Goal: Information Seeking & Learning: Learn about a topic

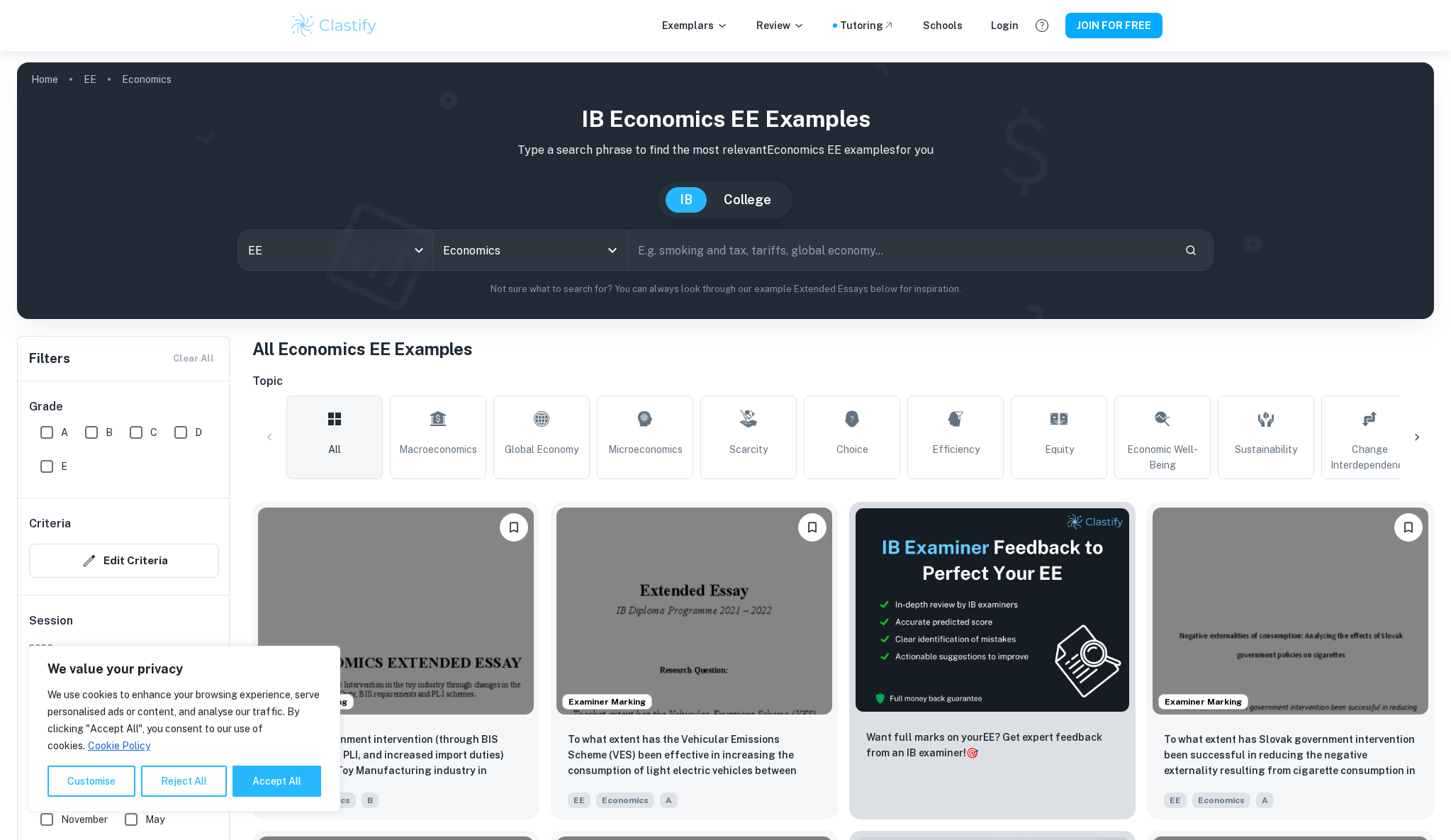
click at [891, 361] on h1 "All Economics EE Examples" at bounding box center [843, 348] width 1182 height 25
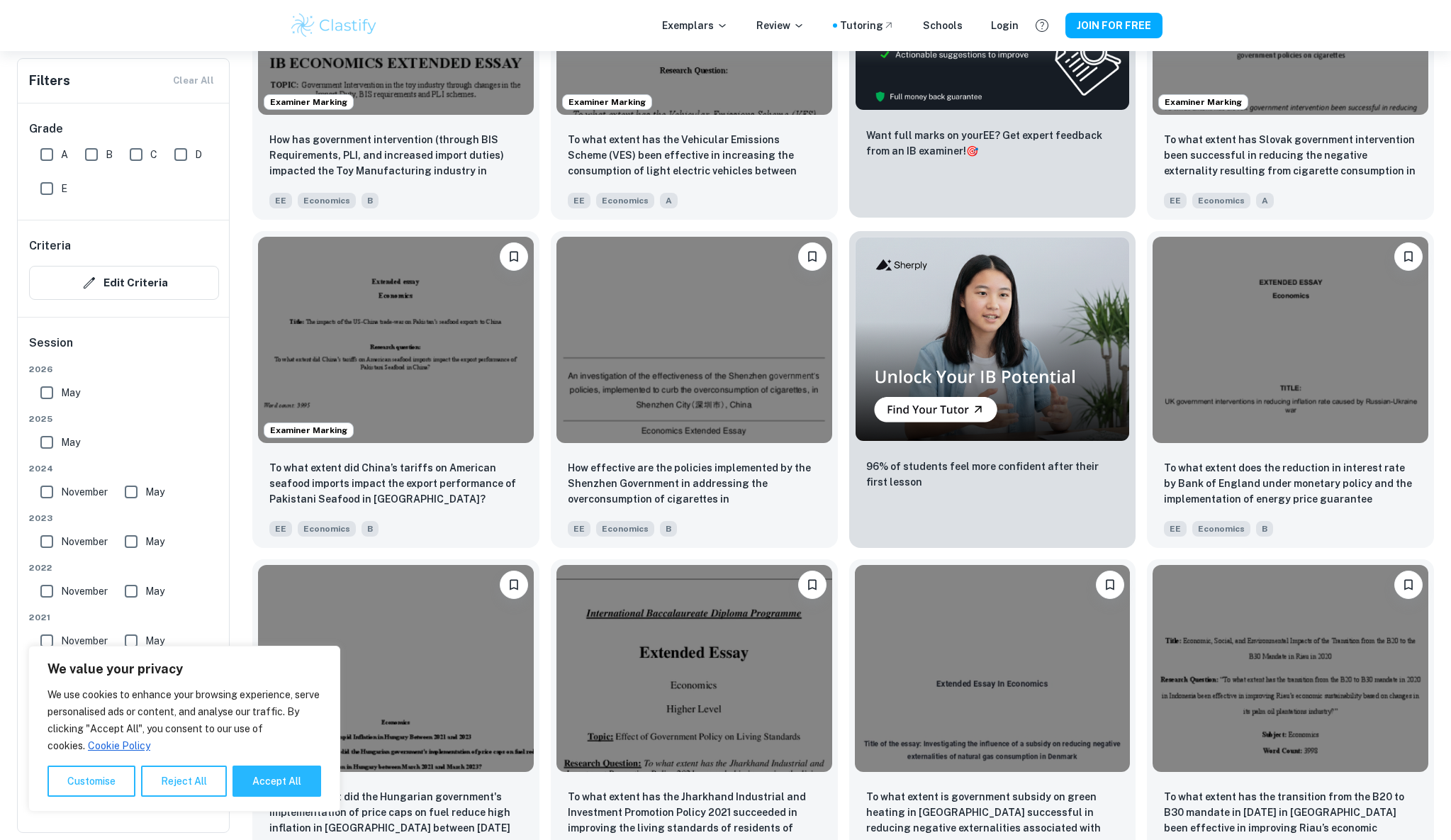
scroll to position [638, 0]
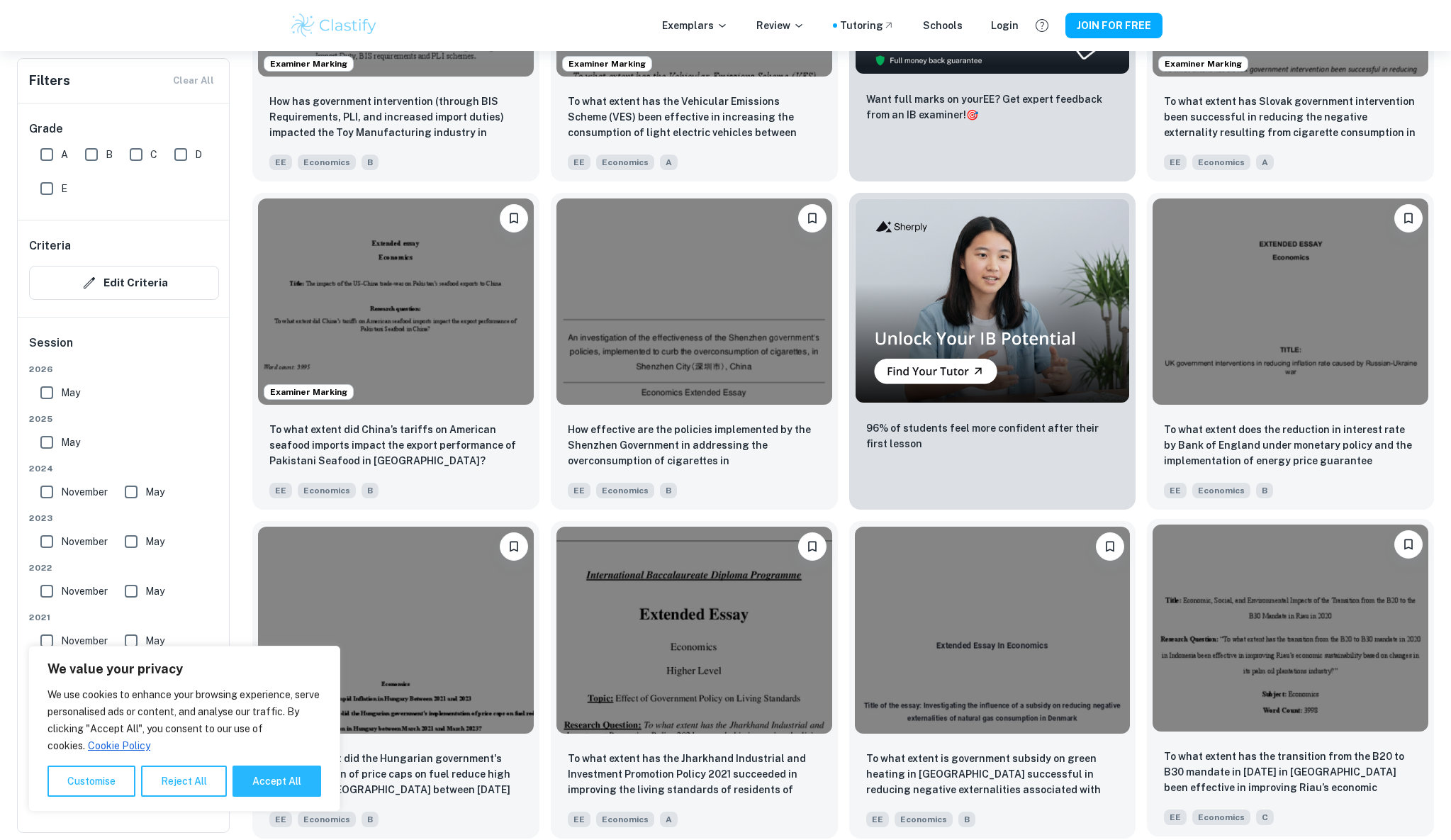
click at [1433, 818] on div "To what extent has the transition from the B20 to B30 mandate in 2020 in Indone…" at bounding box center [1290, 787] width 287 height 99
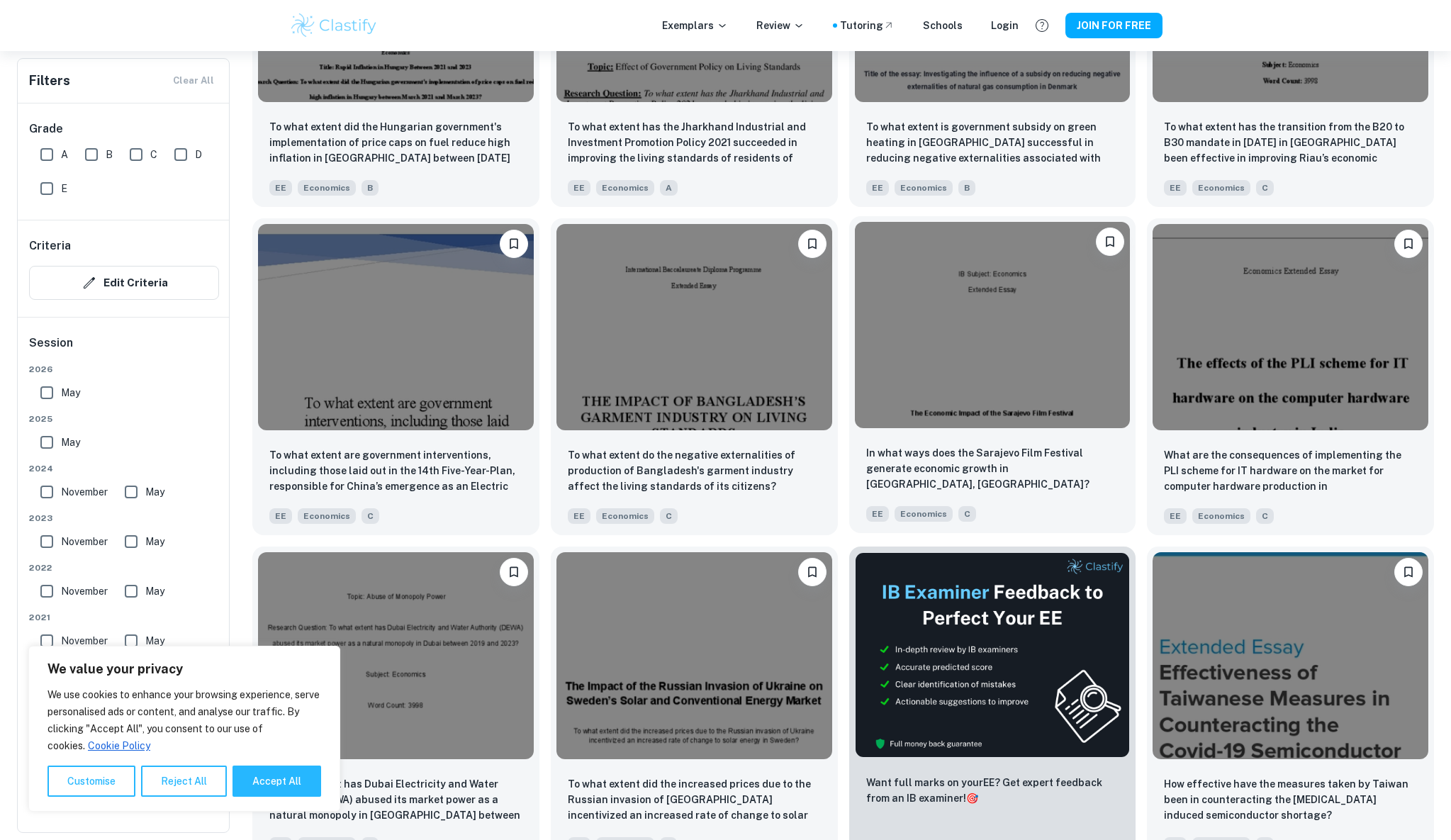
scroll to position [1276, 0]
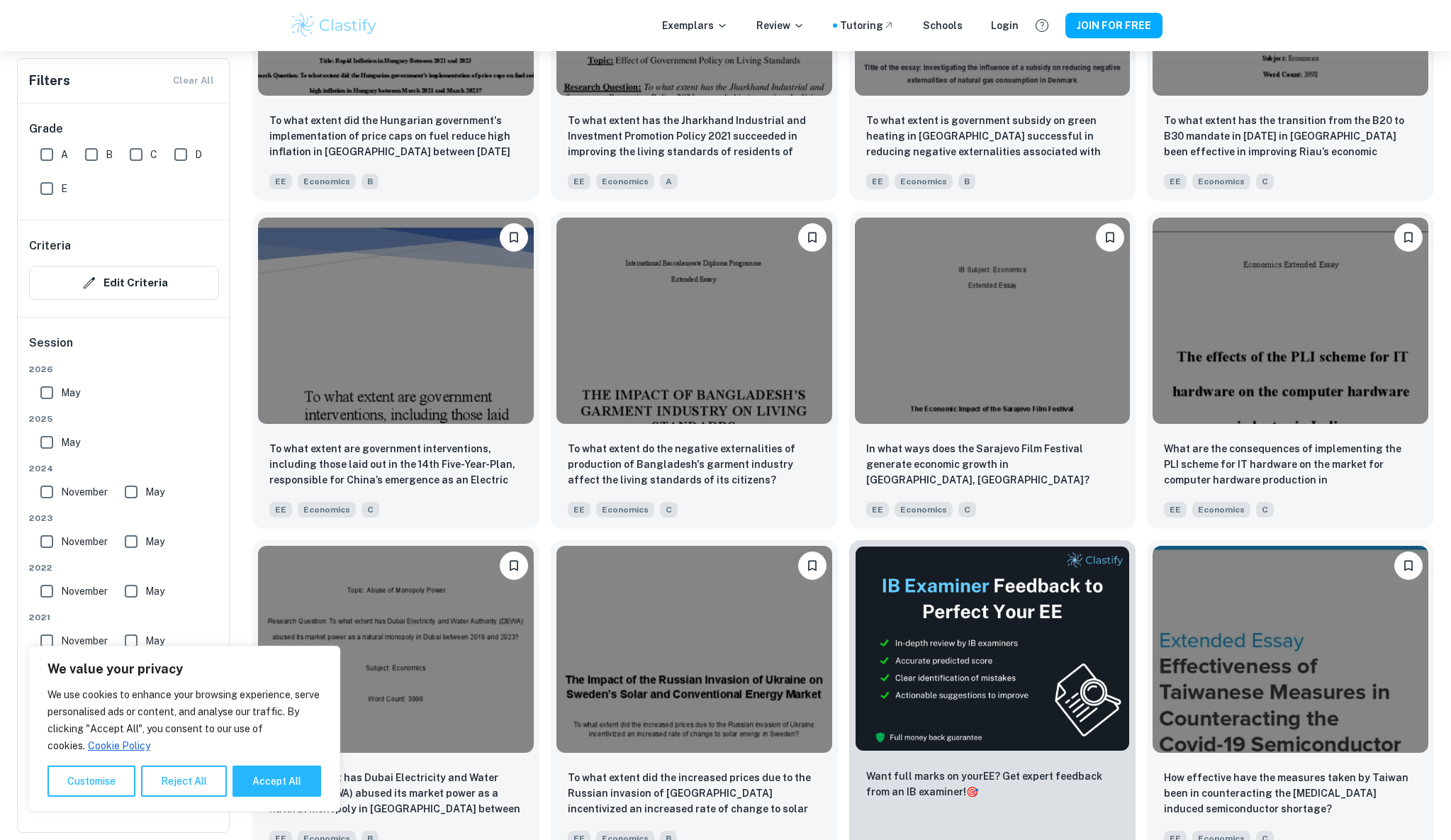
click at [331, 770] on div "We value your privacy We use cookies to enhance your browsing experience, serve…" at bounding box center [184, 728] width 312 height 166
click at [306, 777] on button "Accept All" at bounding box center [277, 780] width 88 height 31
checkbox input "true"
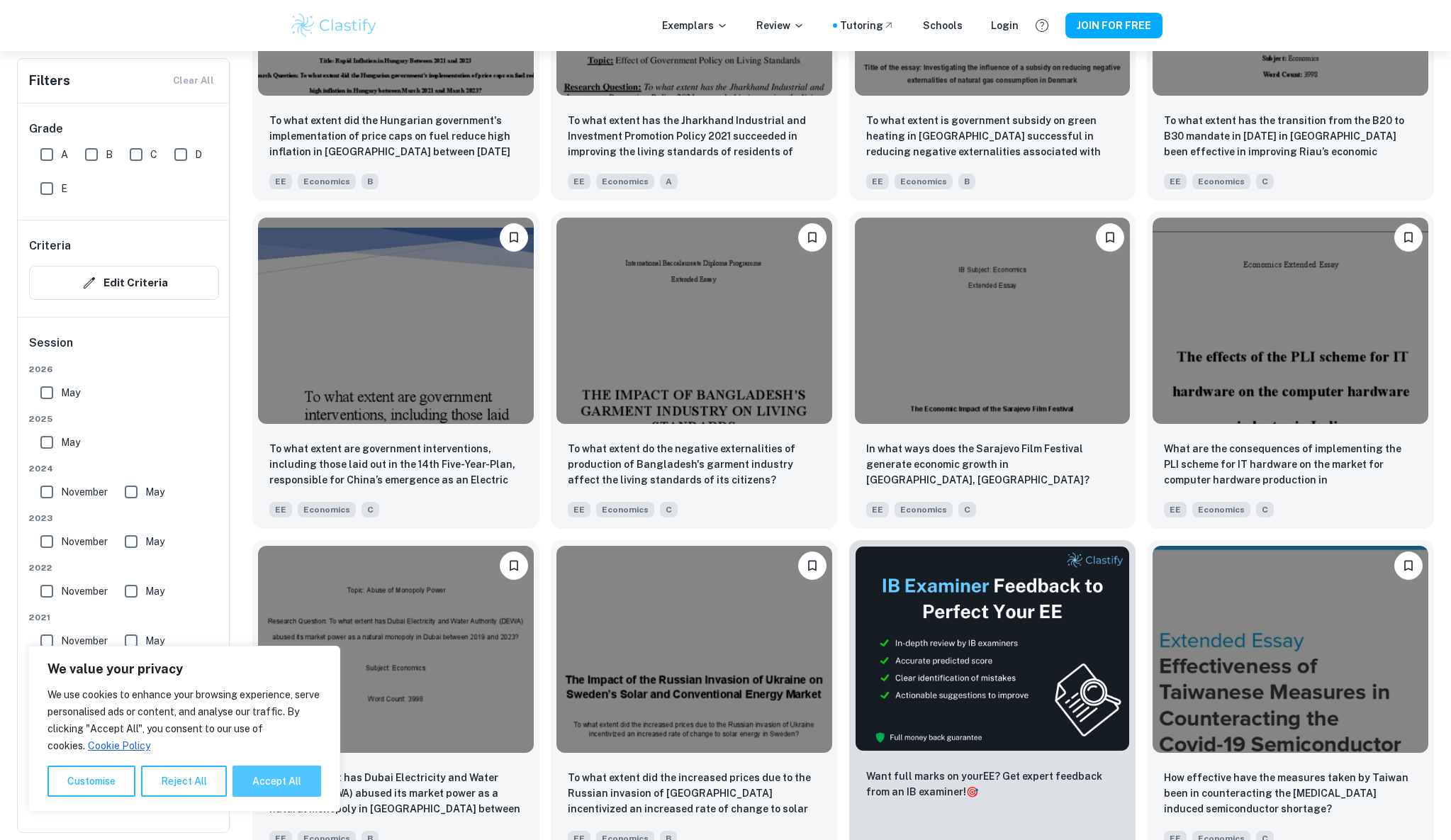
checkbox input "true"
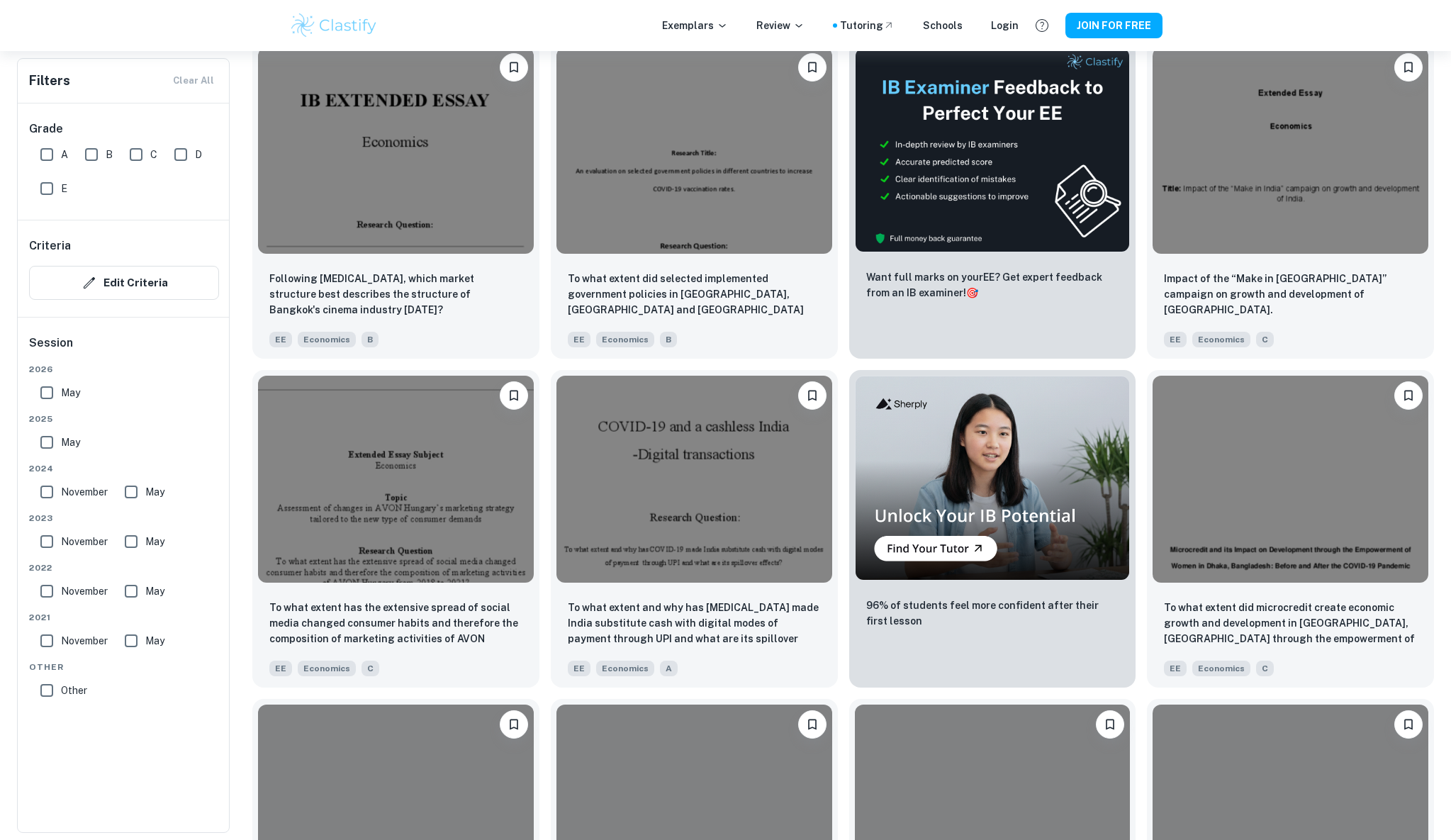
scroll to position [3118, 0]
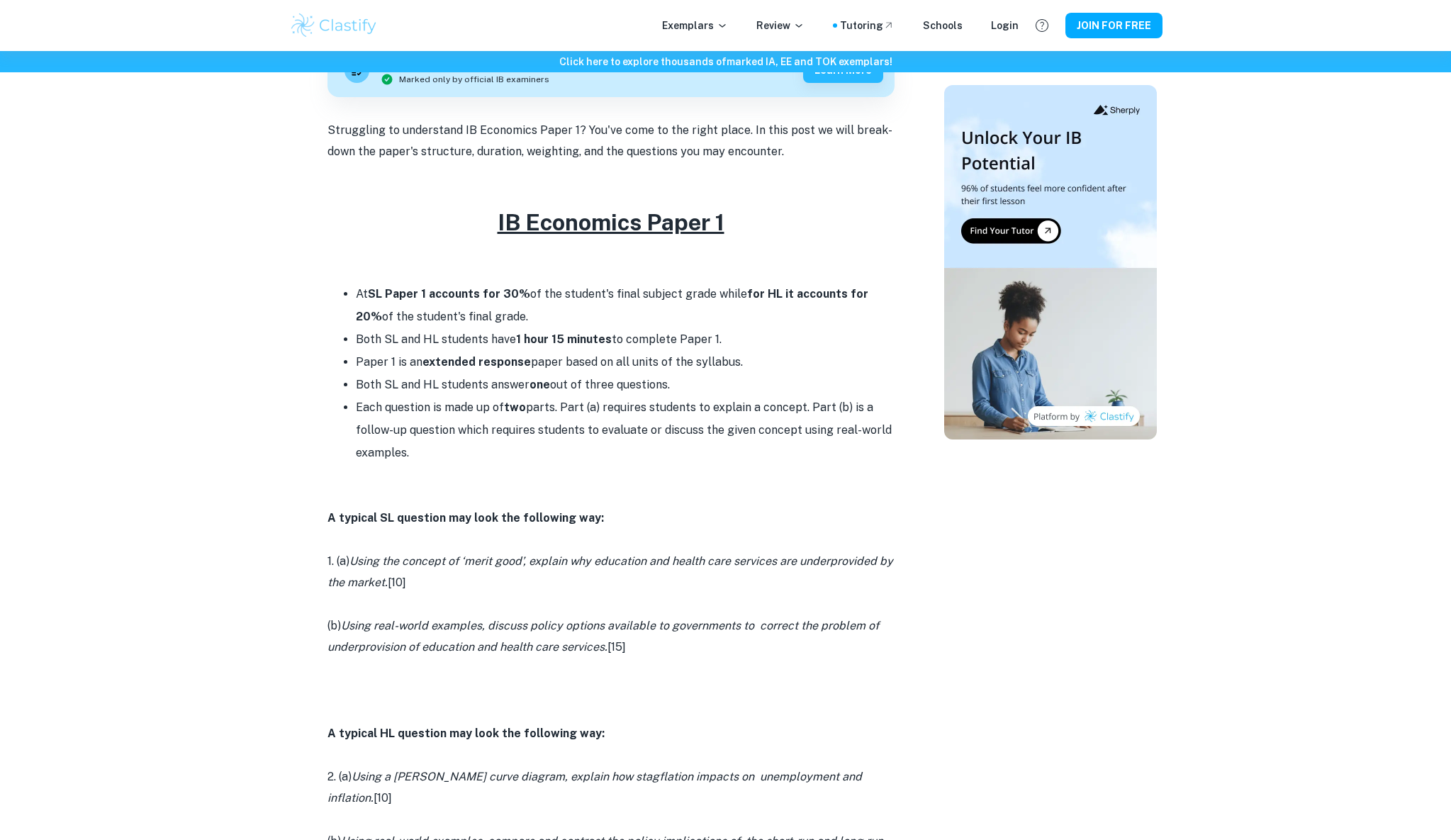
scroll to position [425, 0]
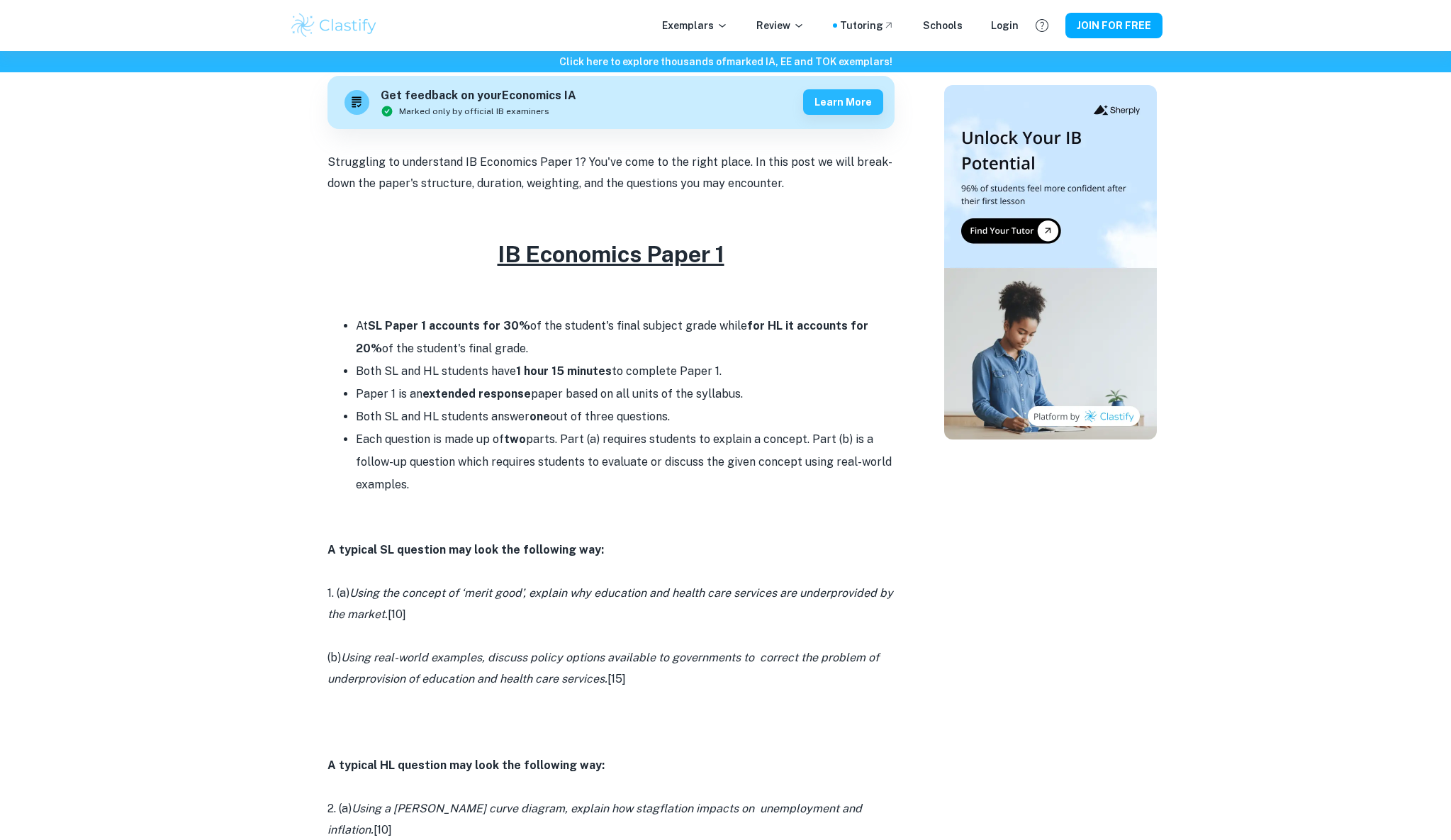
click at [862, 556] on p "A typical SL question may look the following way:" at bounding box center [610, 550] width 567 height 21
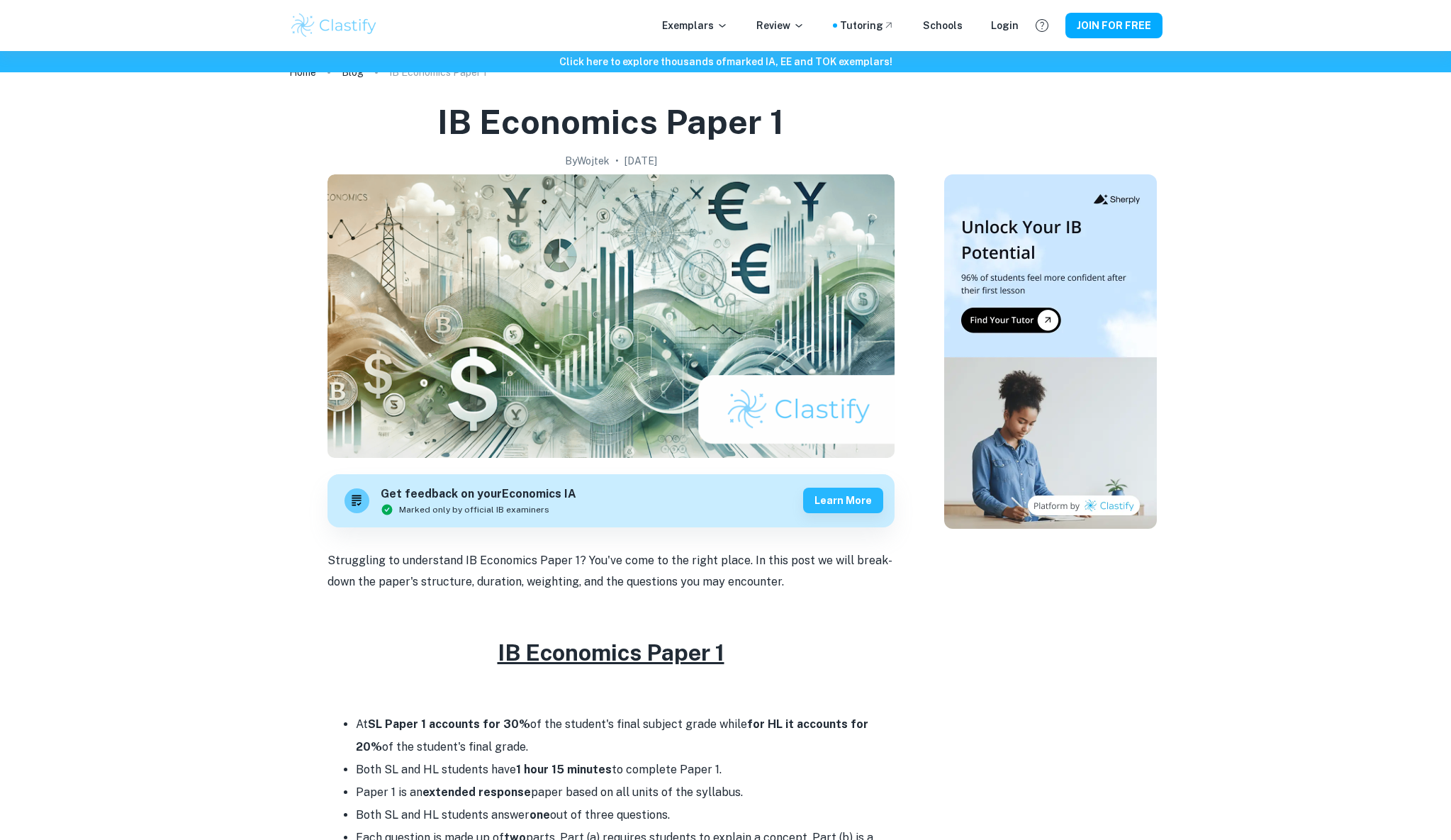
scroll to position [0, 0]
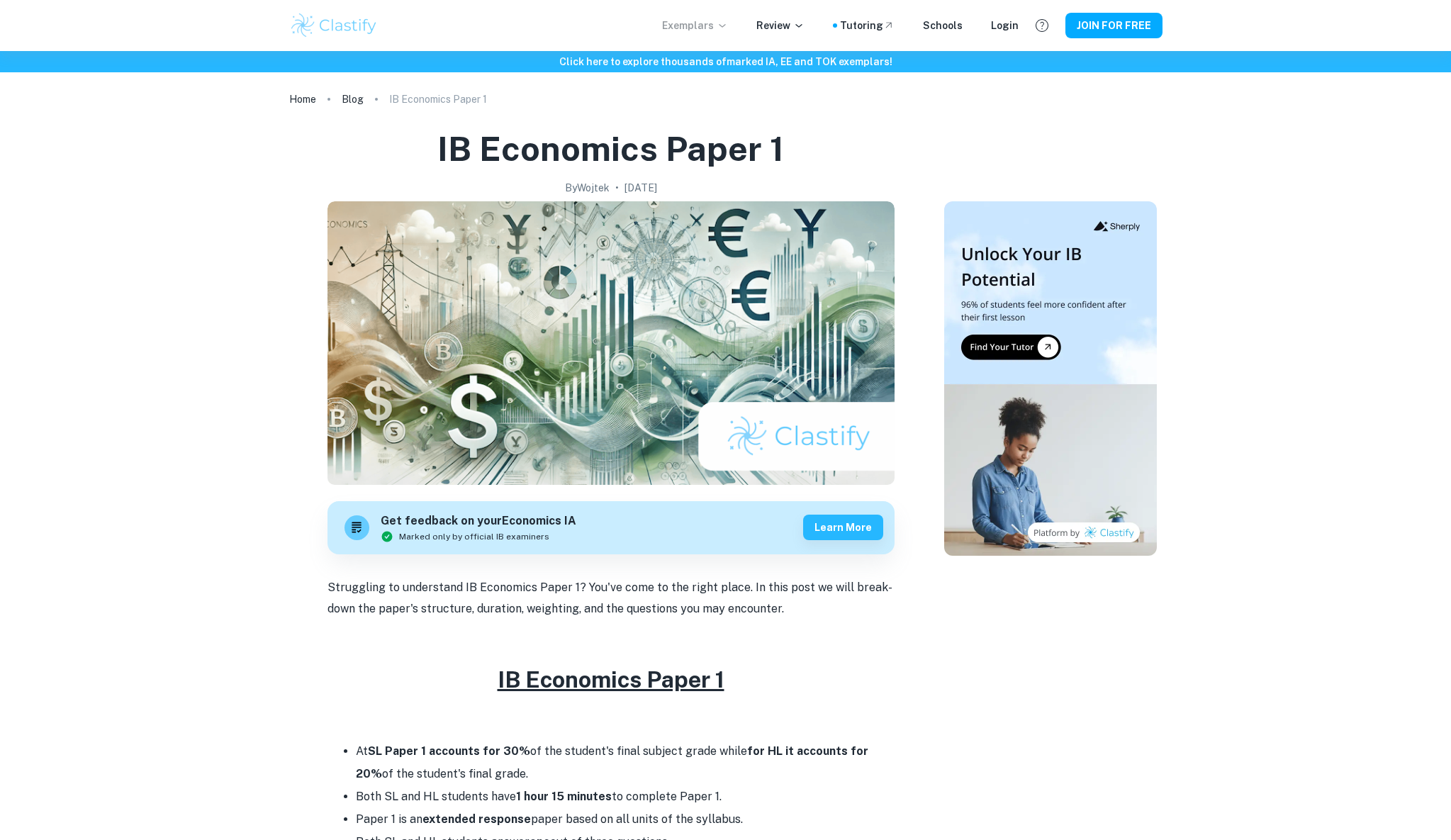
click at [728, 24] on icon at bounding box center [722, 25] width 11 height 11
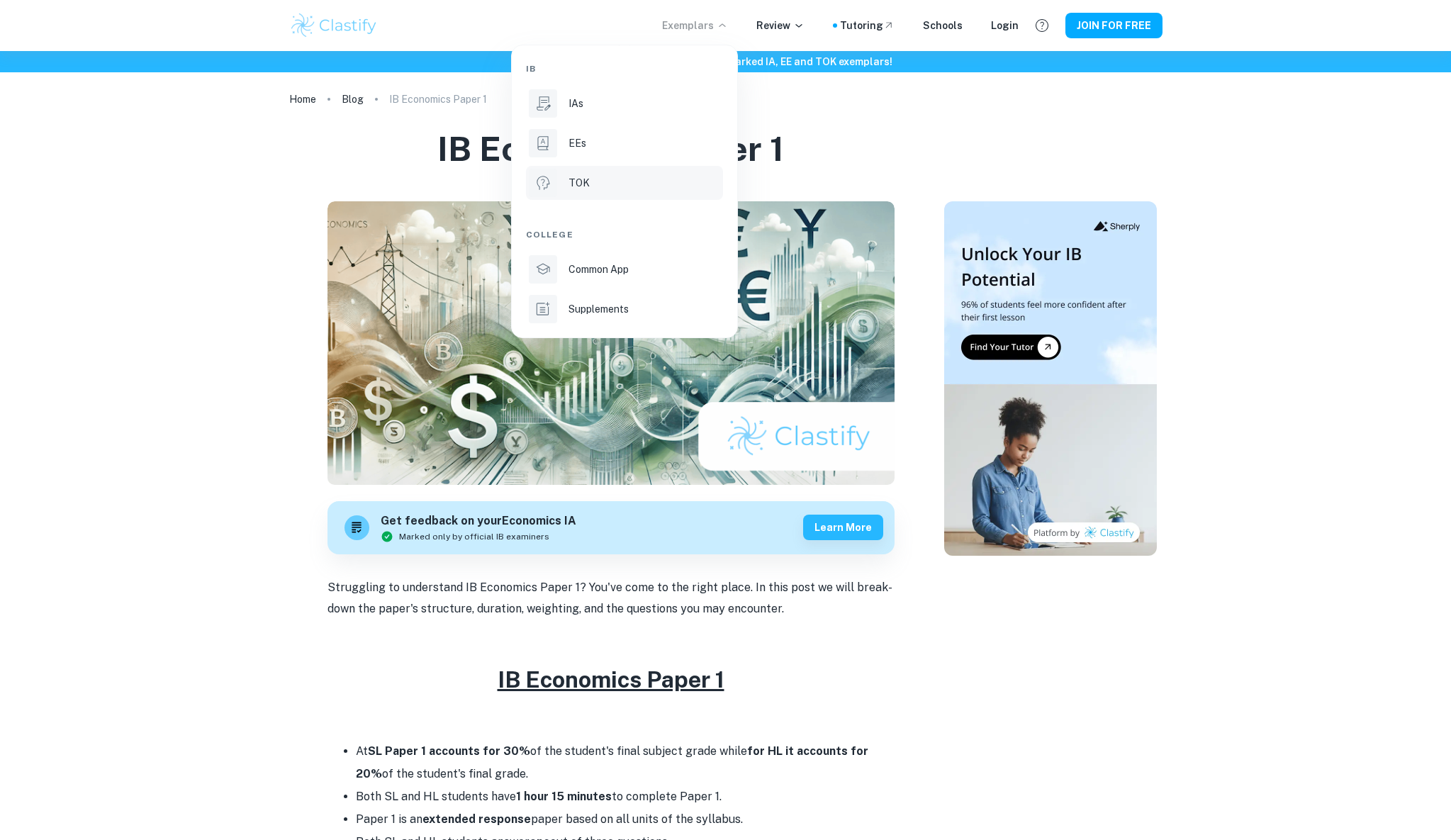
click at [590, 190] on div "TOK" at bounding box center [644, 182] width 152 height 15
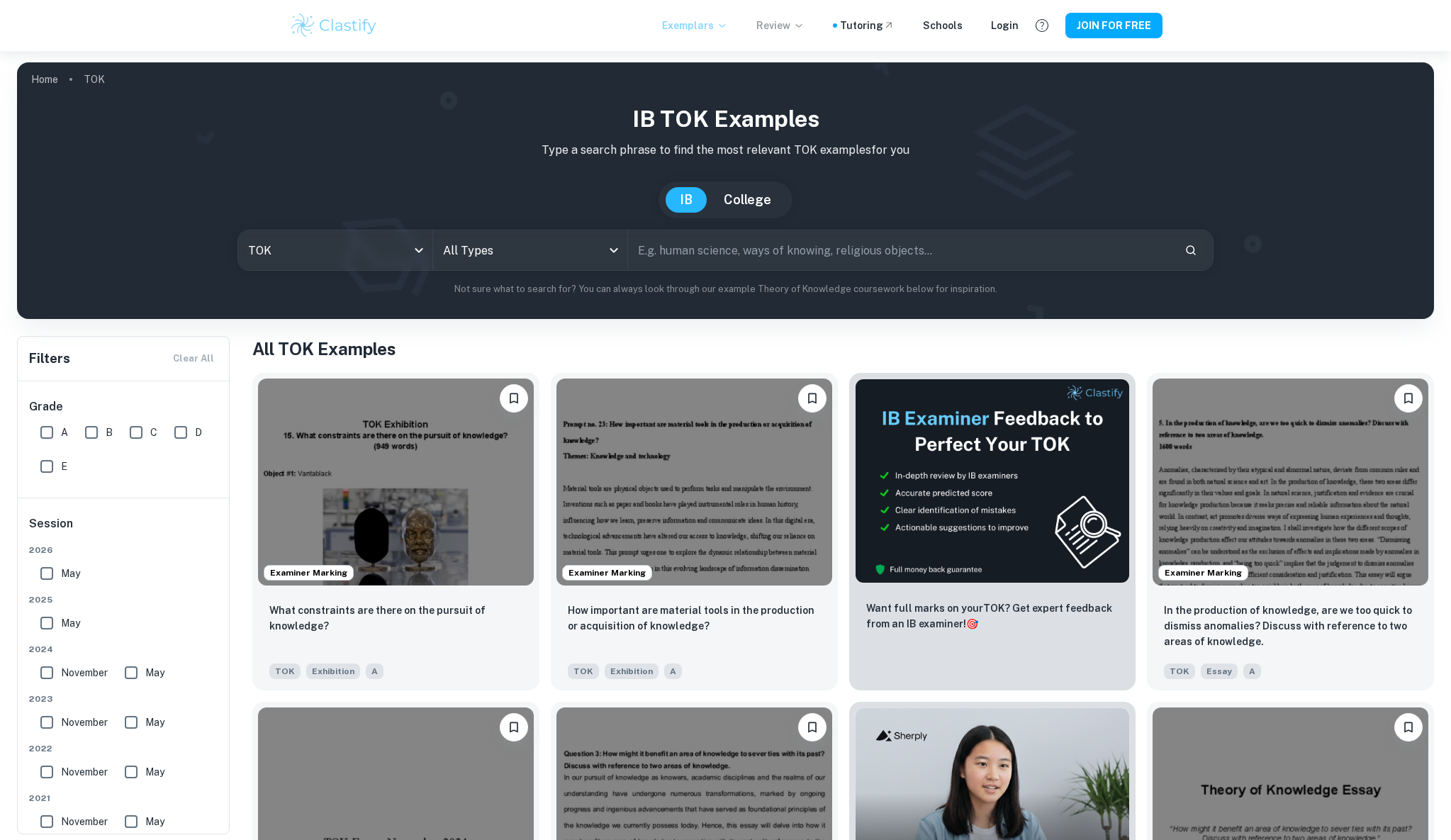
click at [804, 29] on icon at bounding box center [798, 25] width 11 height 11
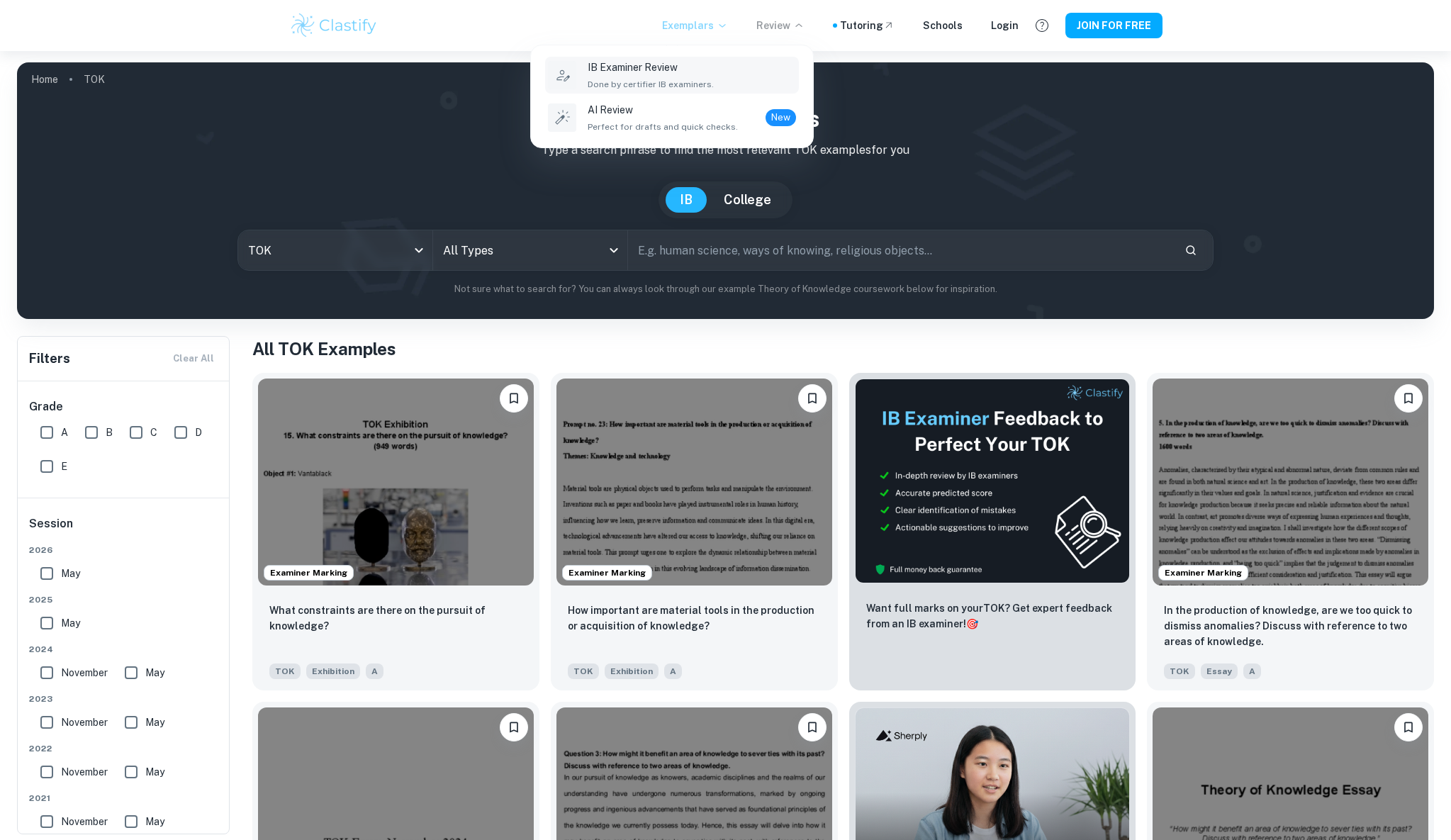
click at [666, 67] on p "IB Examiner Review" at bounding box center [650, 67] width 126 height 15
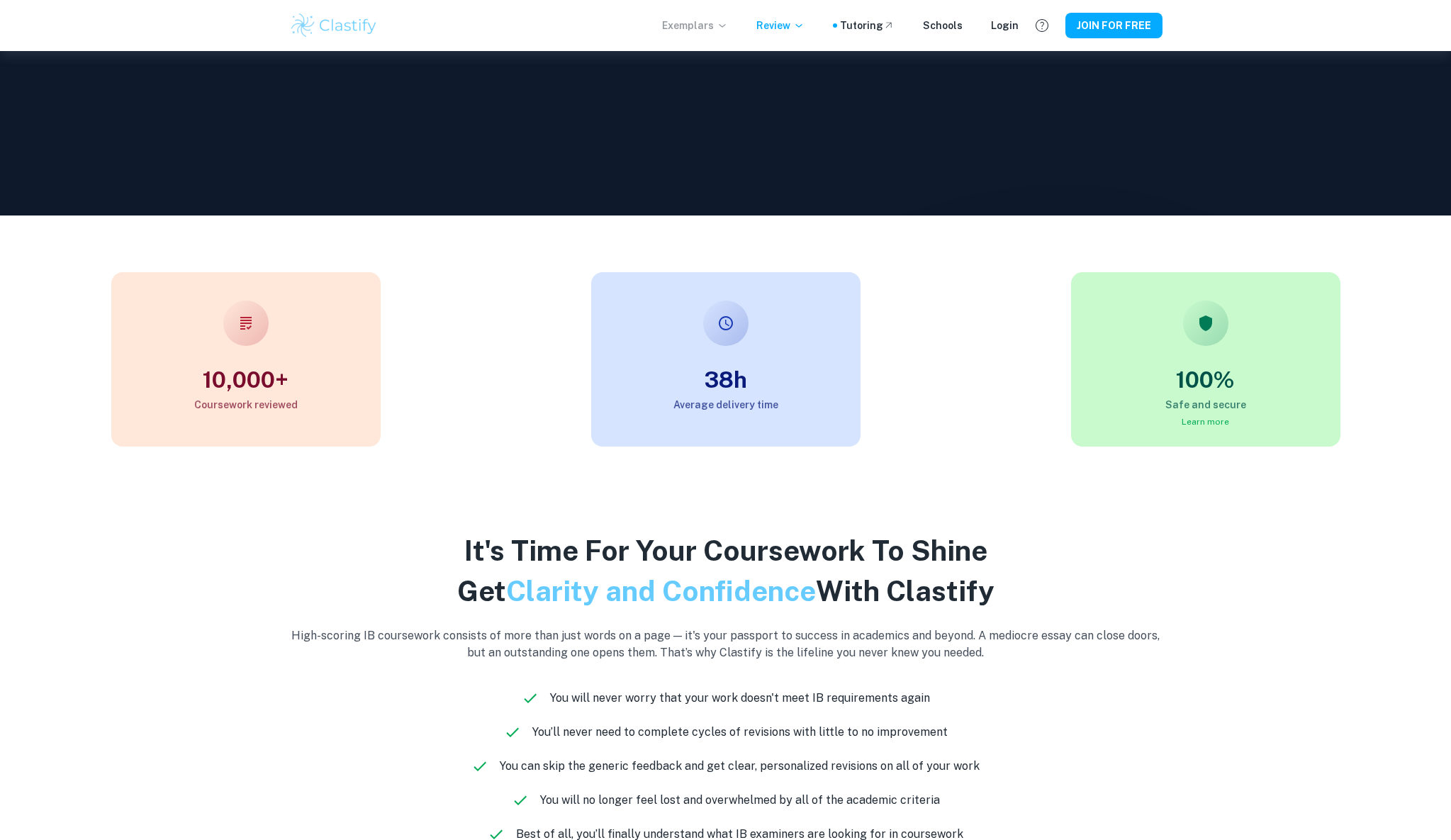
scroll to position [638, 0]
